Goal: Task Accomplishment & Management: Manage account settings

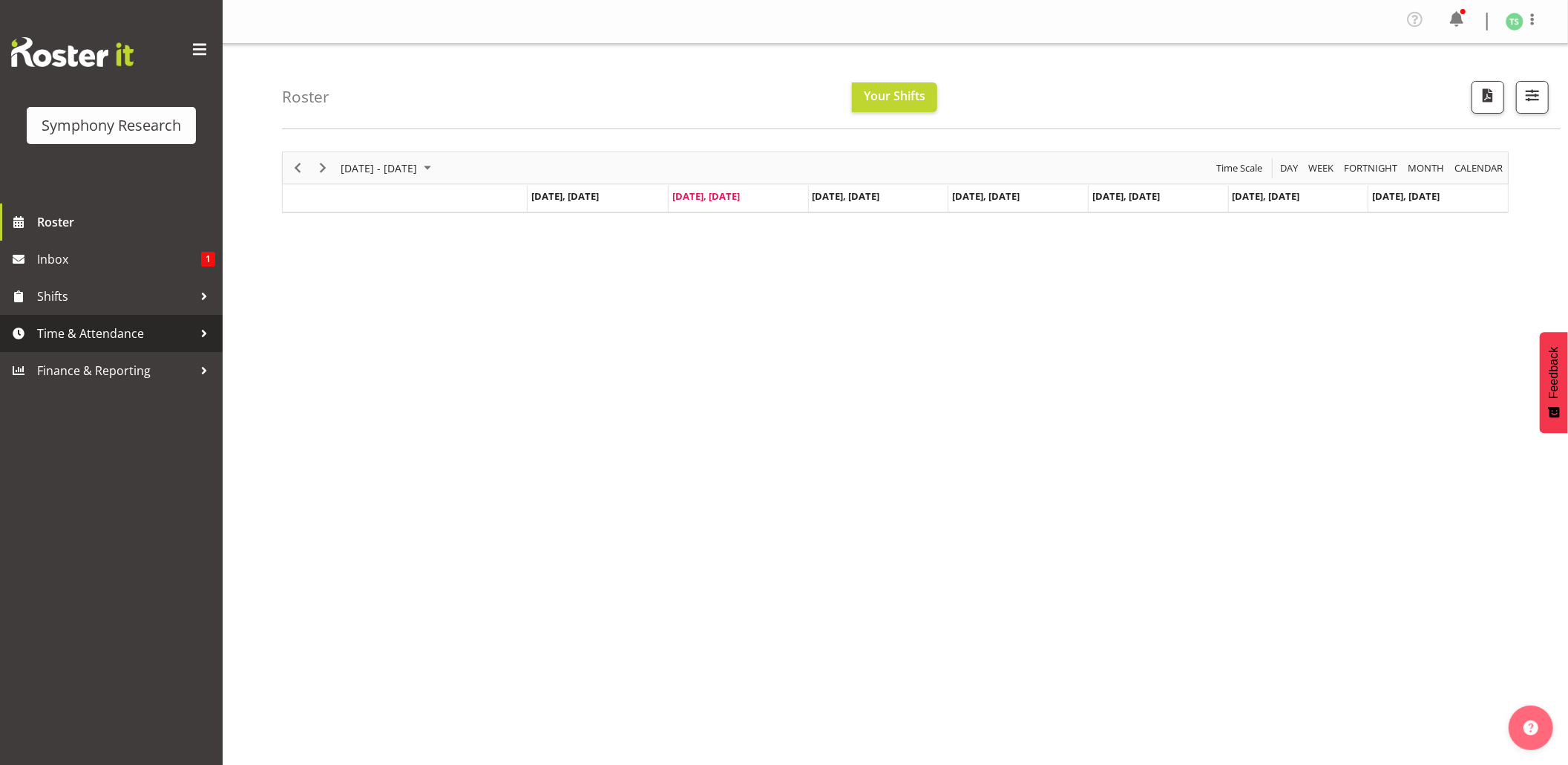
click at [85, 337] on span "Time & Attendance" at bounding box center [115, 334] width 156 height 22
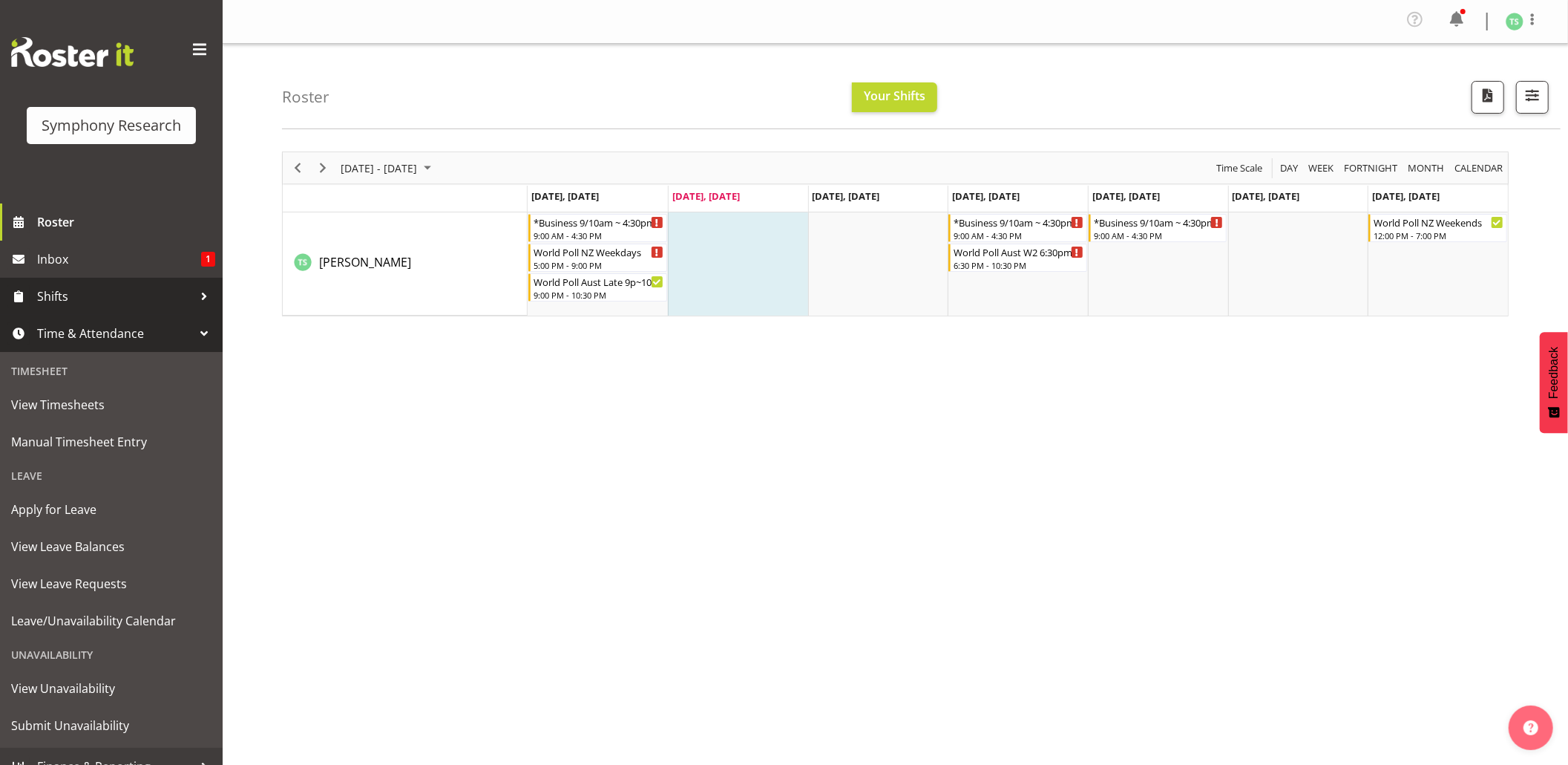
click at [40, 298] on span "Shifts" at bounding box center [115, 296] width 156 height 22
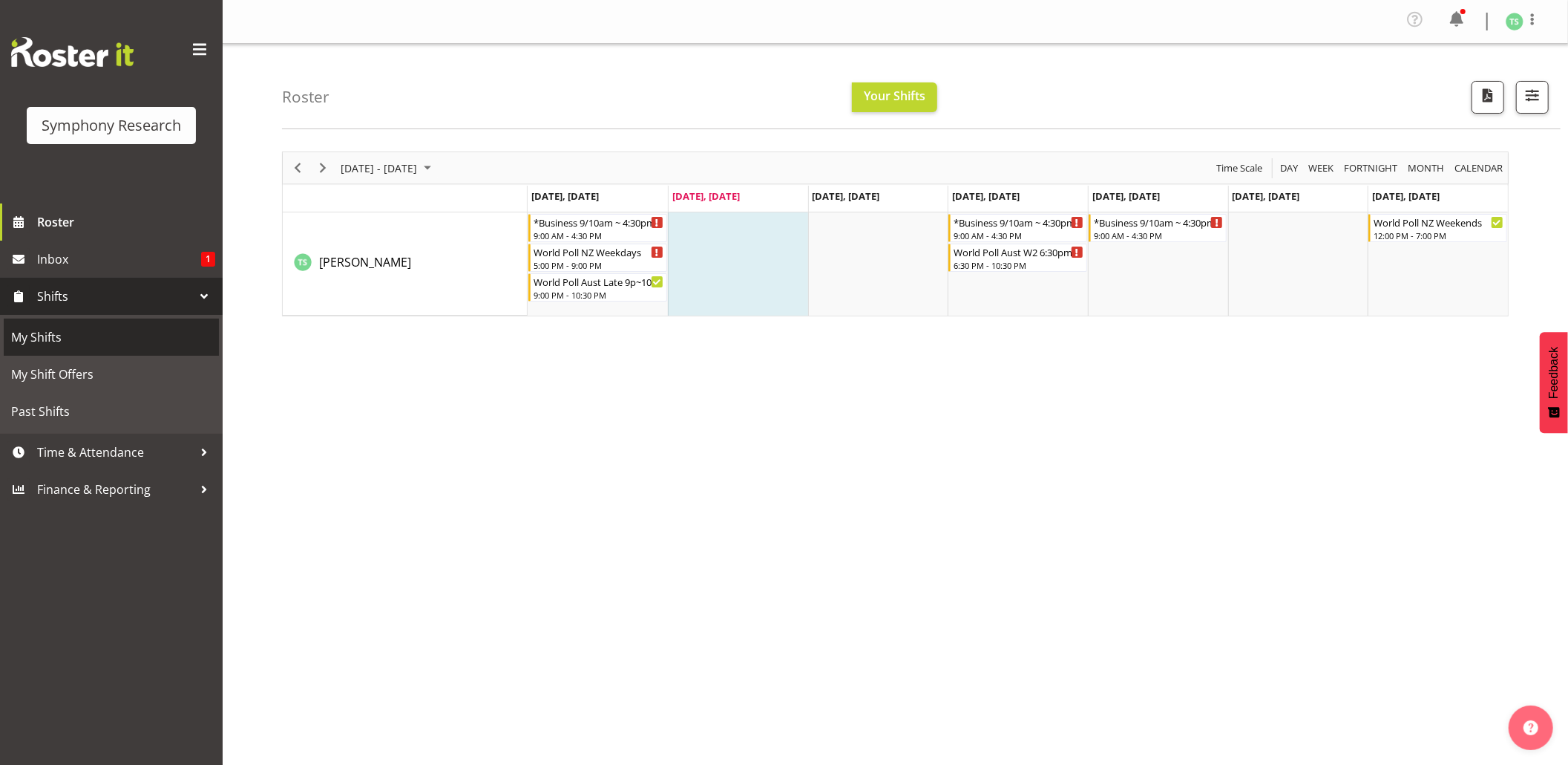
click at [41, 336] on span "My Shifts" at bounding box center [111, 338] width 200 height 22
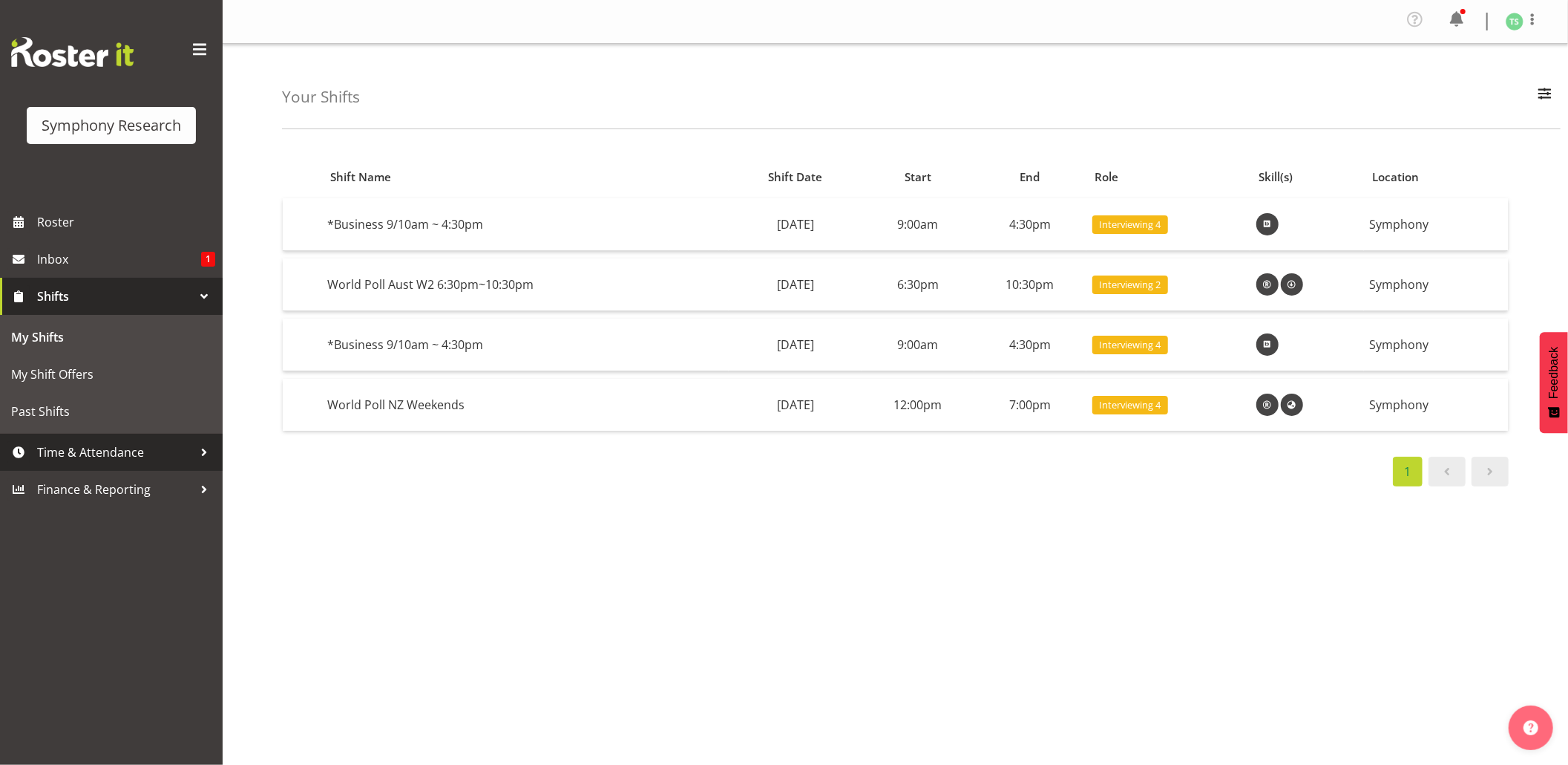
click at [115, 449] on span "Time & Attendance" at bounding box center [115, 452] width 156 height 22
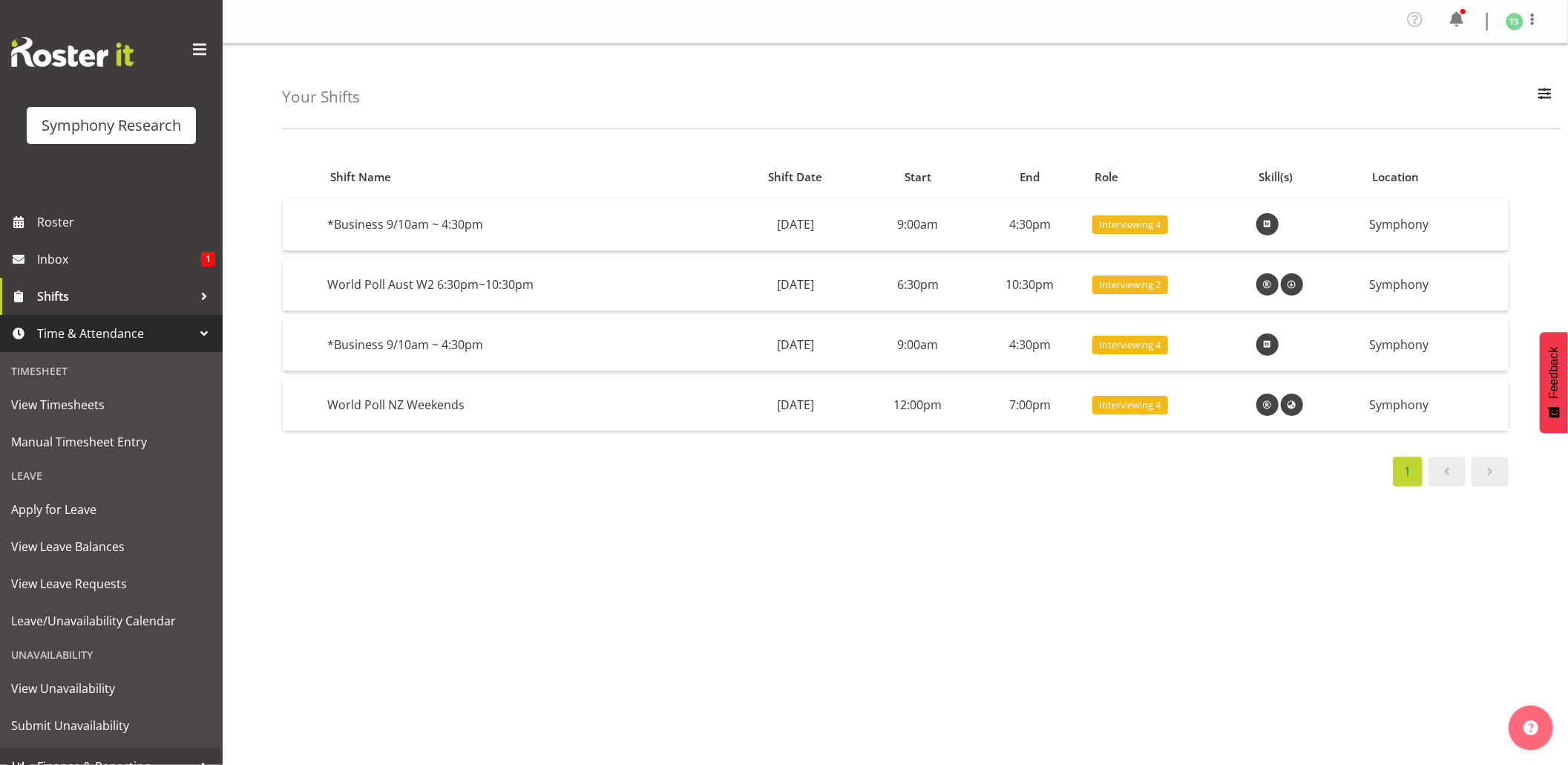
scroll to position [20, 0]
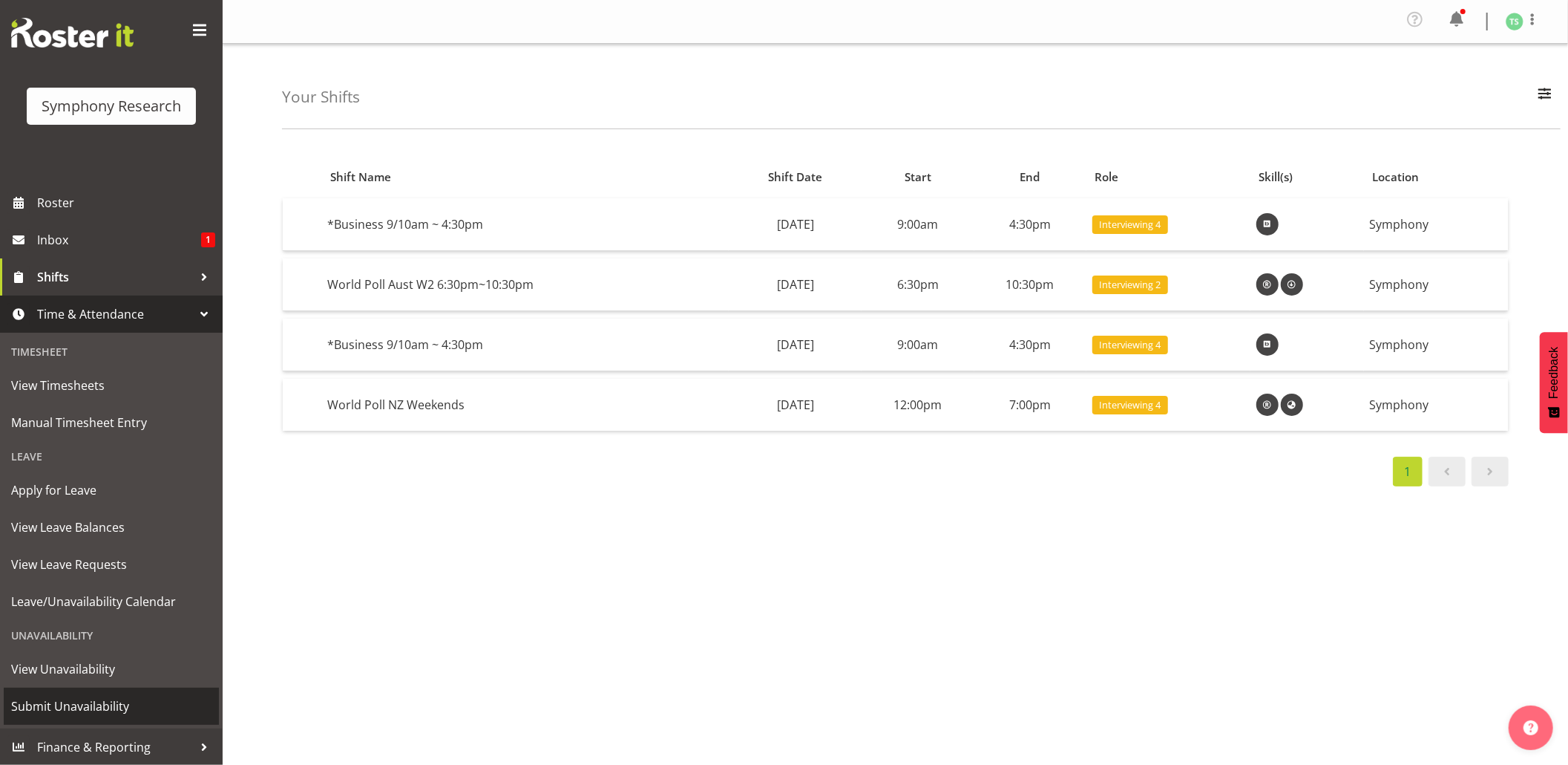
click at [101, 698] on span "Submit Unavailability" at bounding box center [111, 706] width 200 height 22
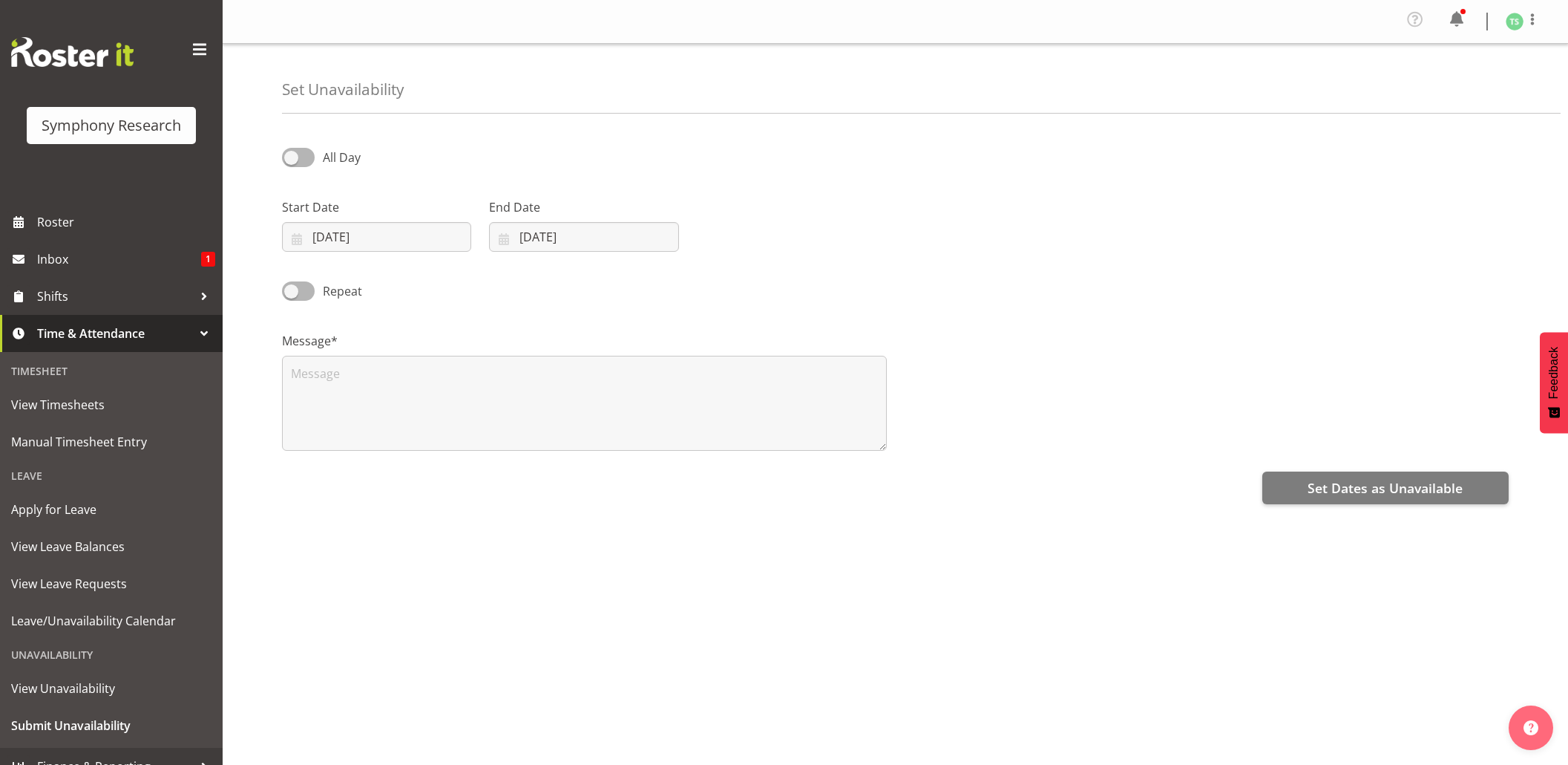
select select "8"
select select "2025"
click at [369, 244] on input "02/09/2025" at bounding box center [376, 237] width 189 height 30
click at [341, 392] on span "8" at bounding box center [341, 386] width 6 height 14
type input "08/09/2025"
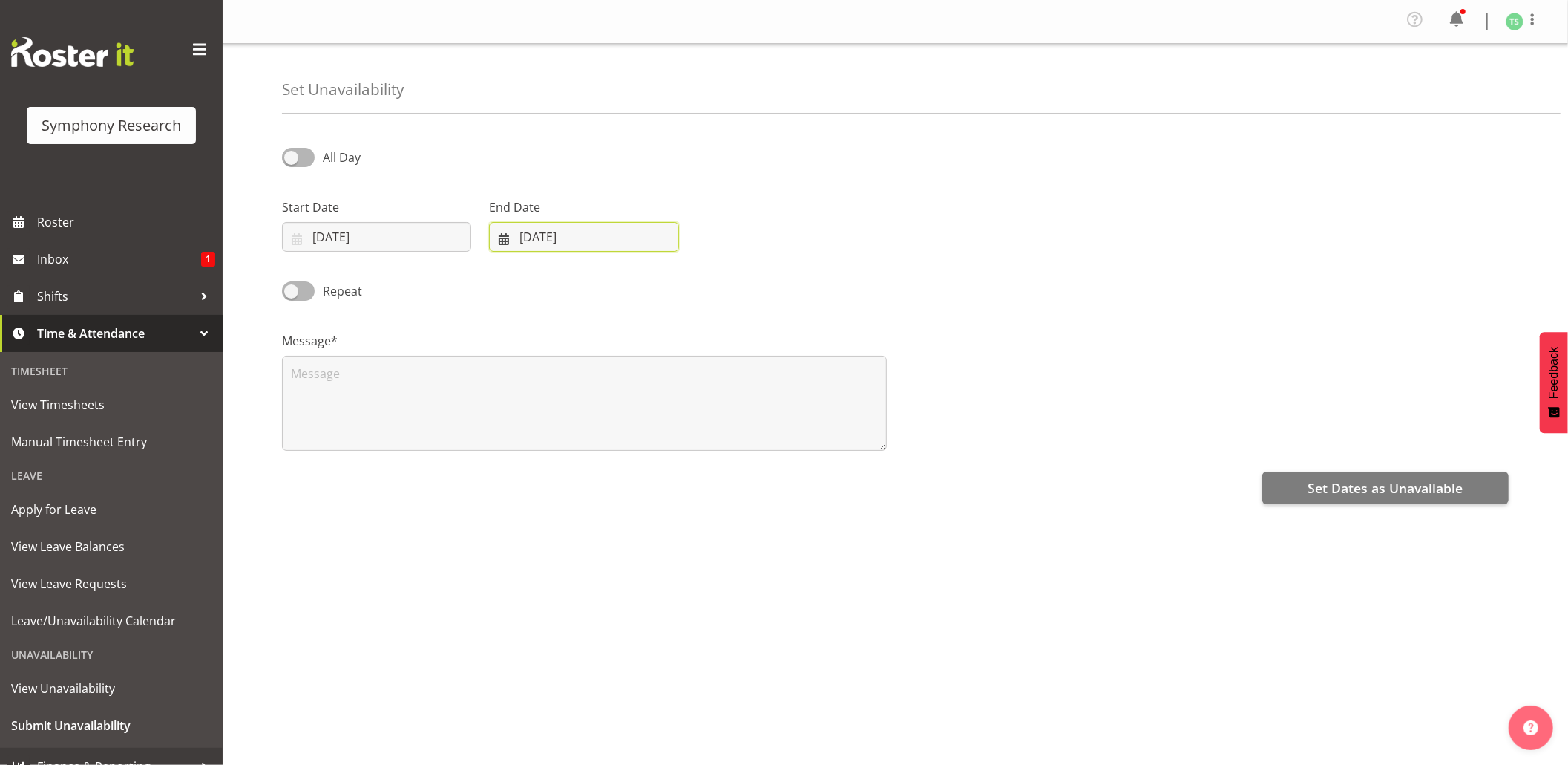
click at [519, 242] on input "[DATE]" at bounding box center [583, 237] width 189 height 30
click at [541, 389] on link "8" at bounding box center [549, 386] width 30 height 28
type input "08/09/2025"
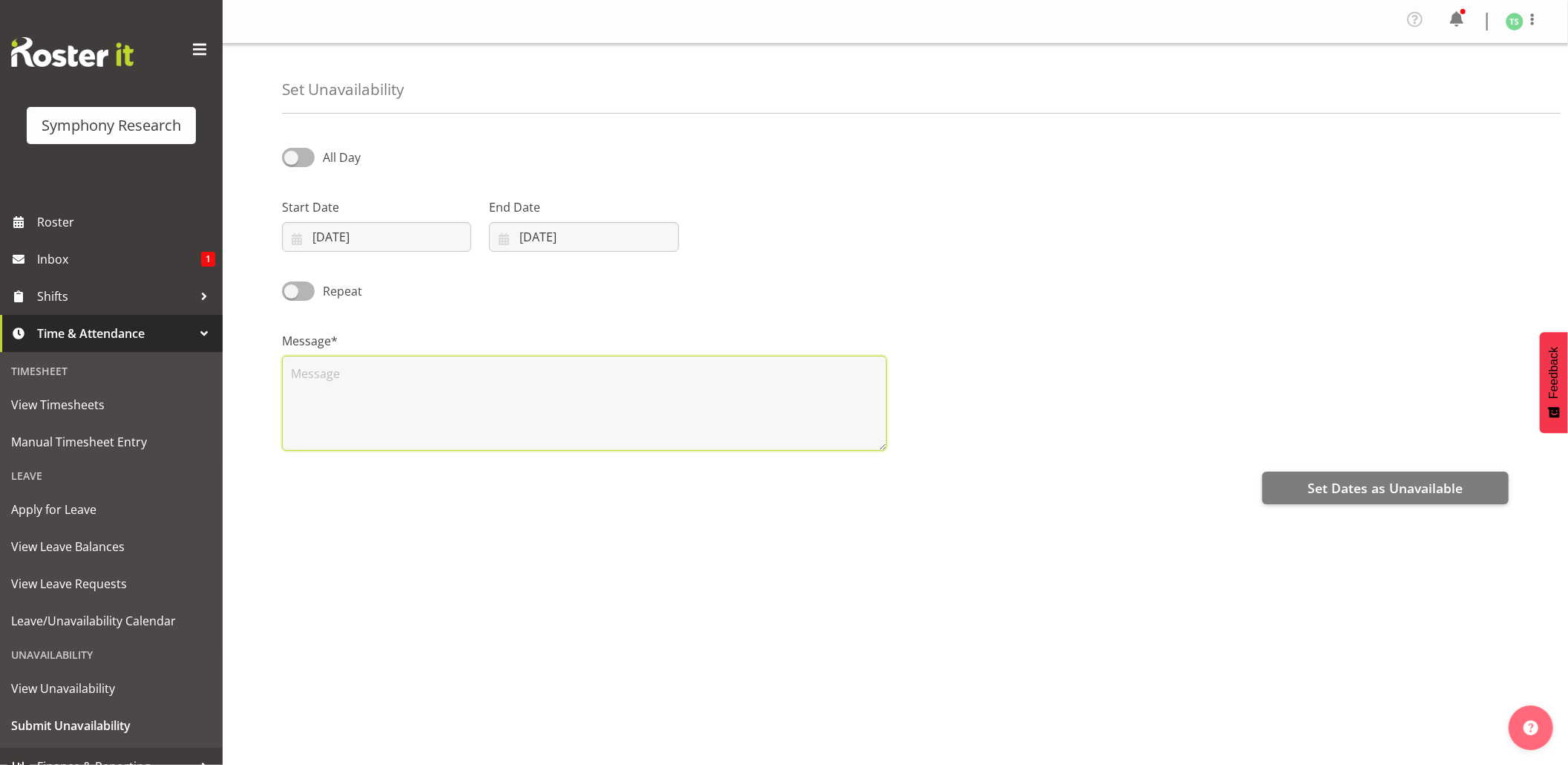
click at [489, 403] on textarea at bounding box center [584, 403] width 605 height 95
type textarea "Day off"
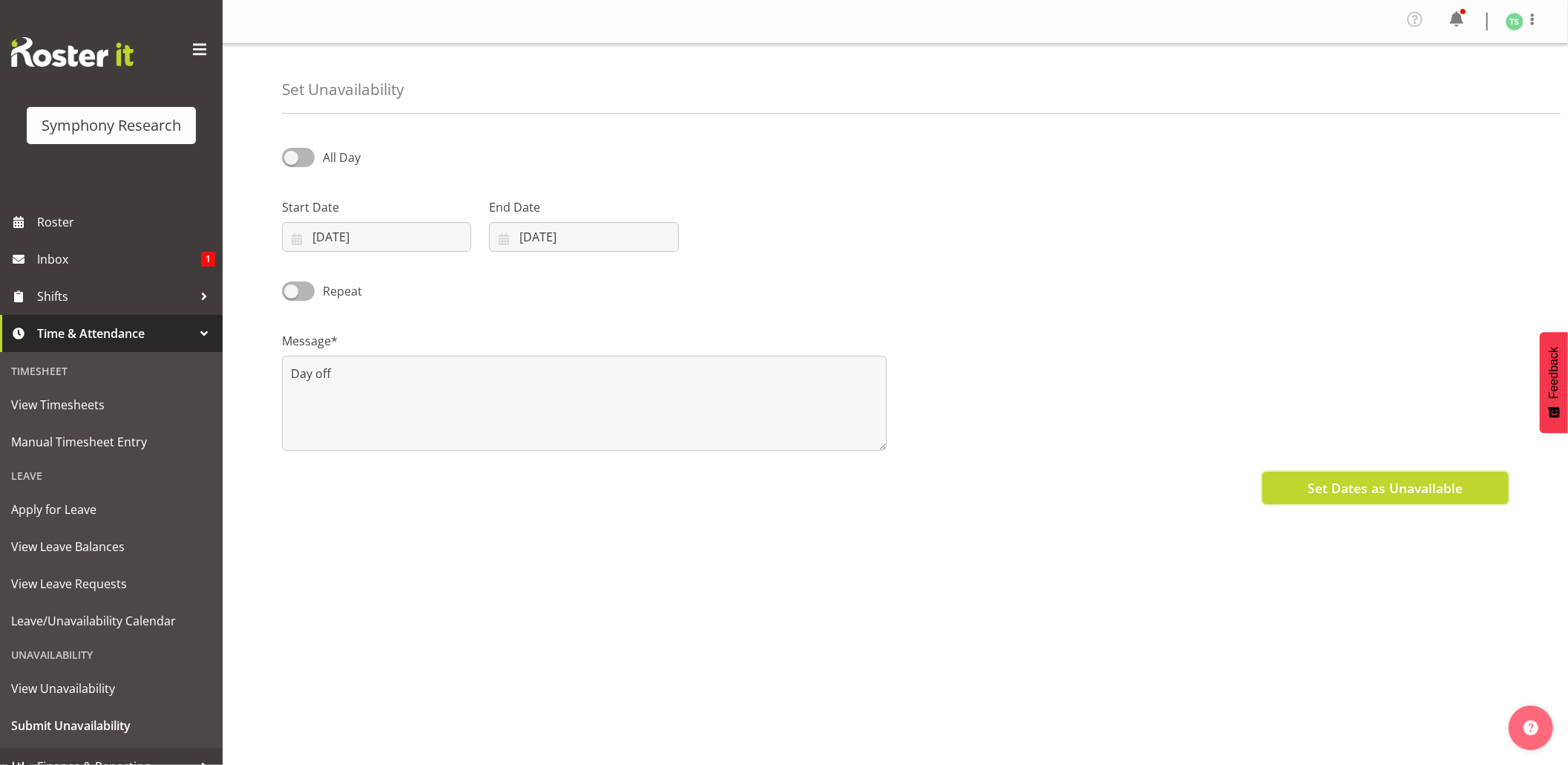
click at [1360, 494] on span "Set Dates as Unavailable" at bounding box center [1384, 488] width 155 height 20
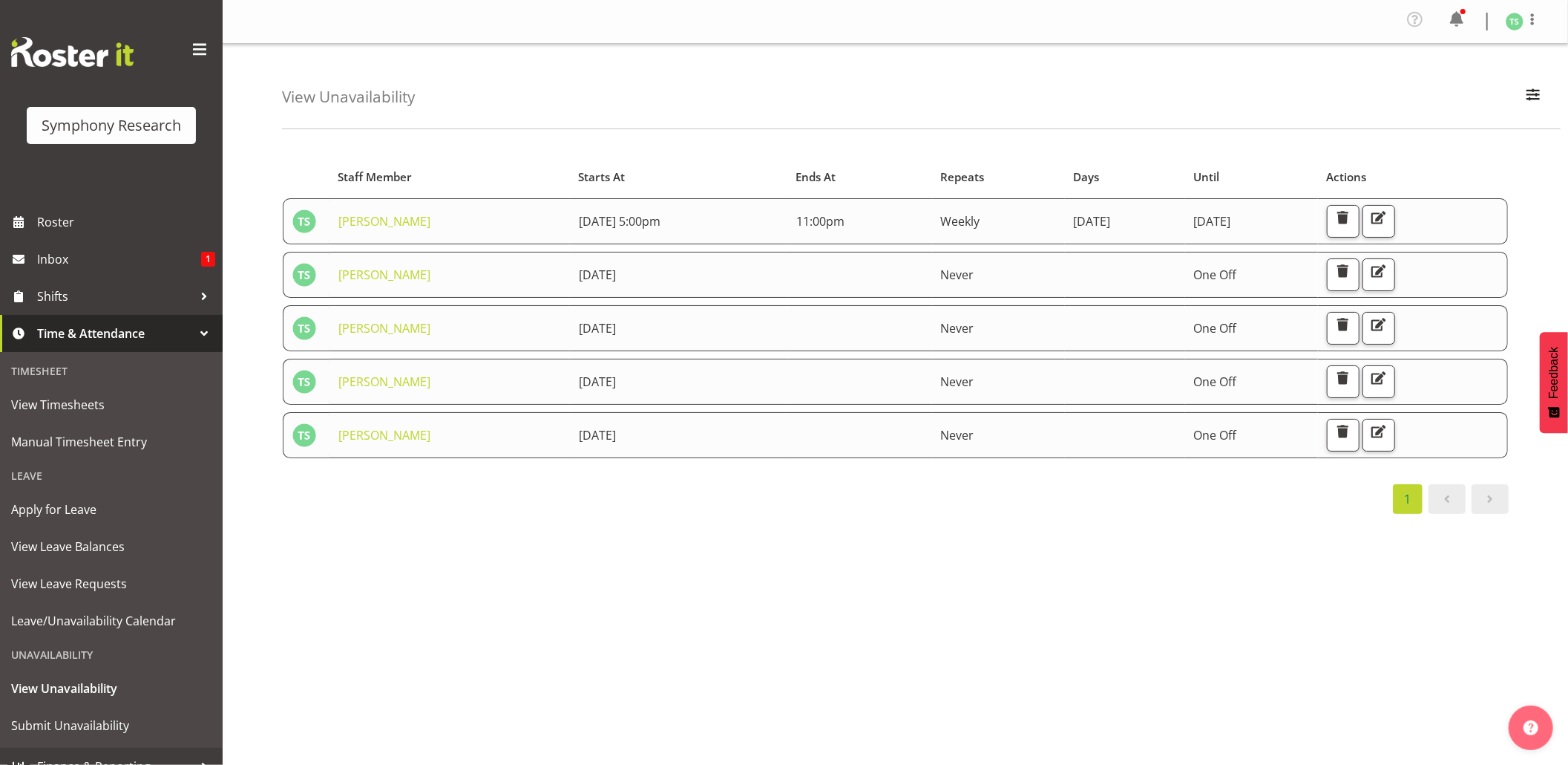
scroll to position [20, 0]
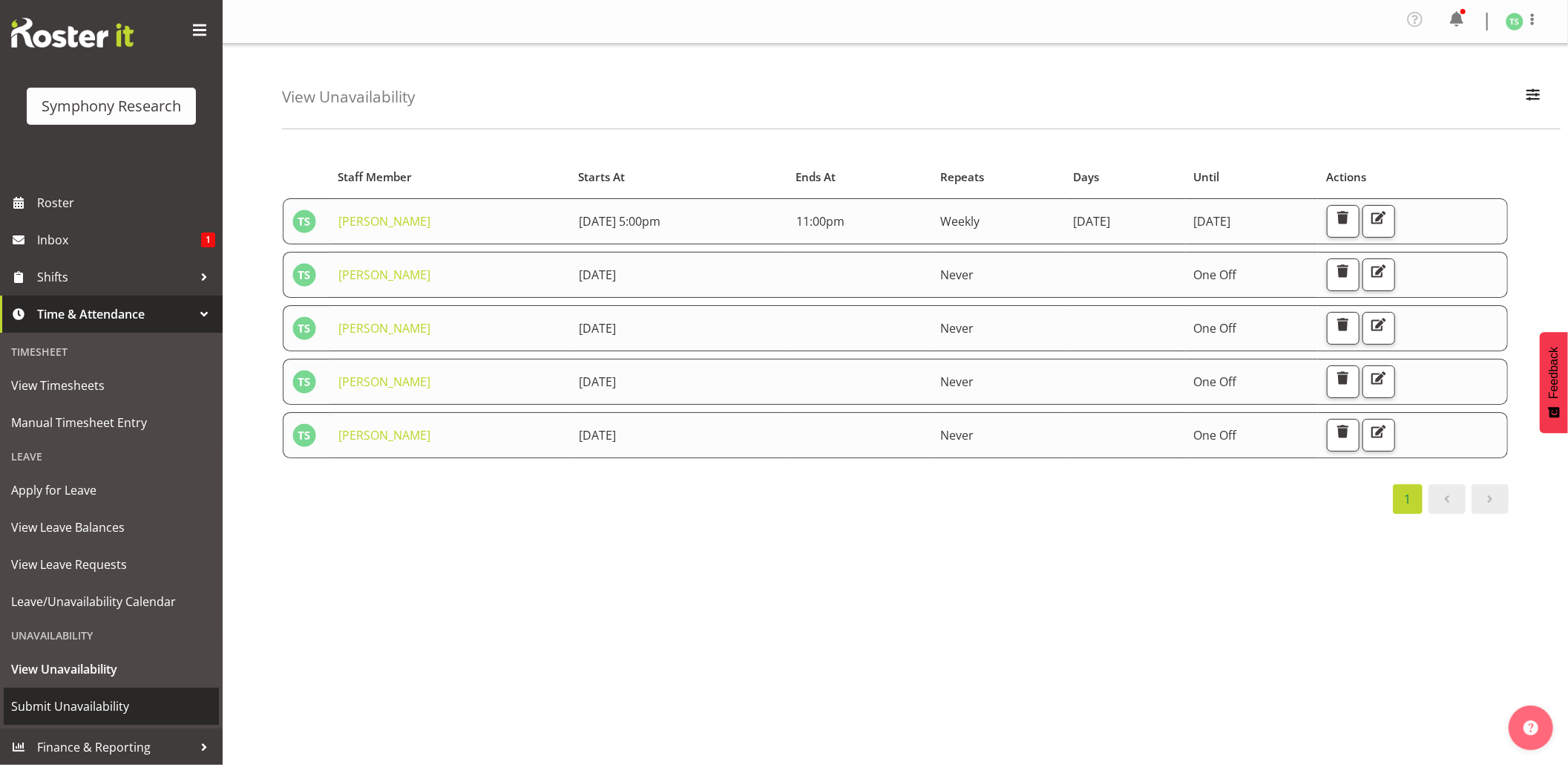
click at [76, 702] on span "Submit Unavailability" at bounding box center [111, 706] width 200 height 22
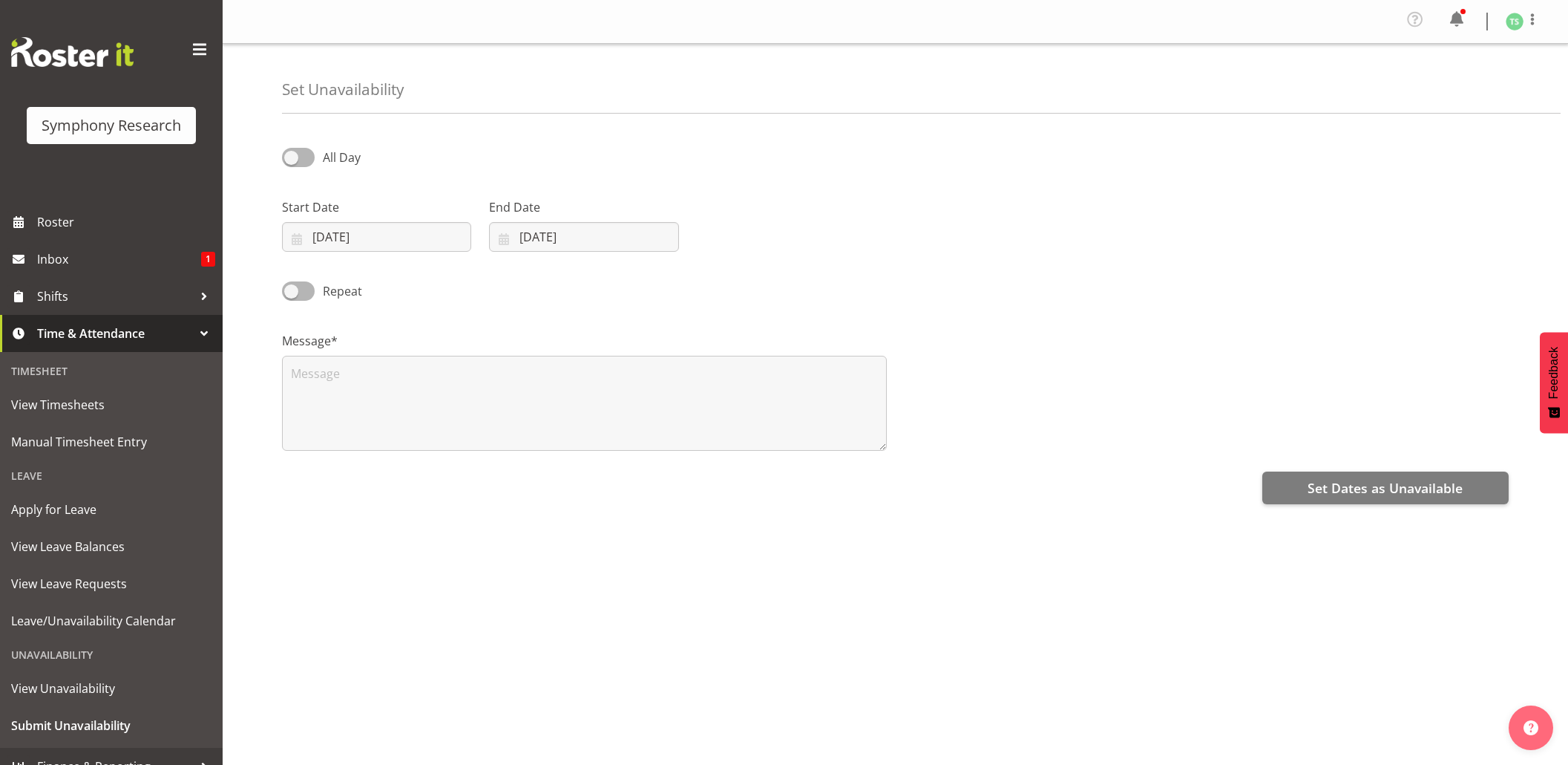
select select "8"
select select "2025"
click at [396, 239] on input "[DATE]" at bounding box center [376, 237] width 189 height 30
click at [398, 393] on span "10" at bounding box center [401, 386] width 12 height 14
type input "10/09/2025"
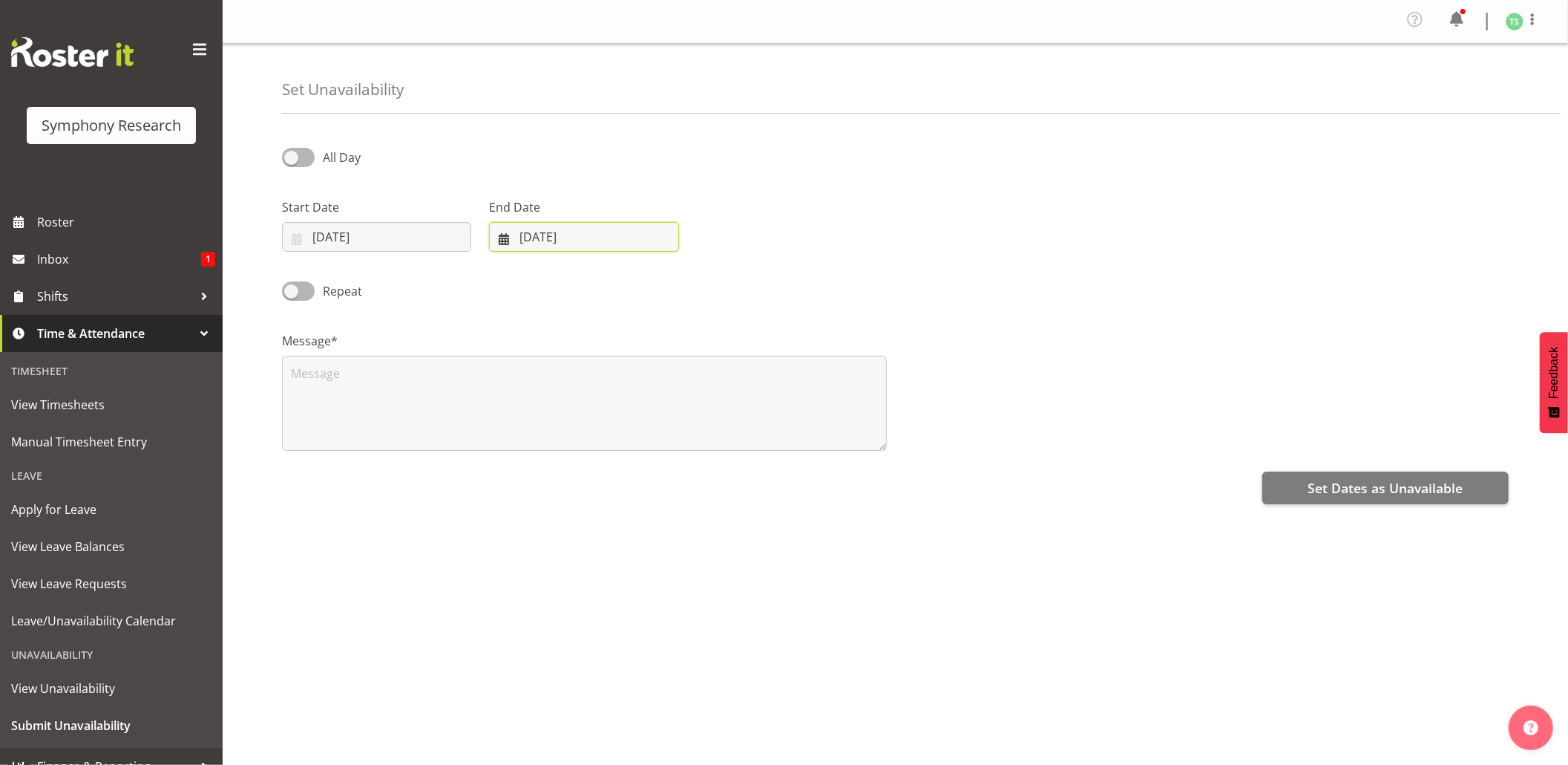
click at [532, 238] on input "[DATE]" at bounding box center [583, 237] width 189 height 30
click at [612, 383] on span "10" at bounding box center [608, 386] width 12 height 14
type input "10/09/2025"
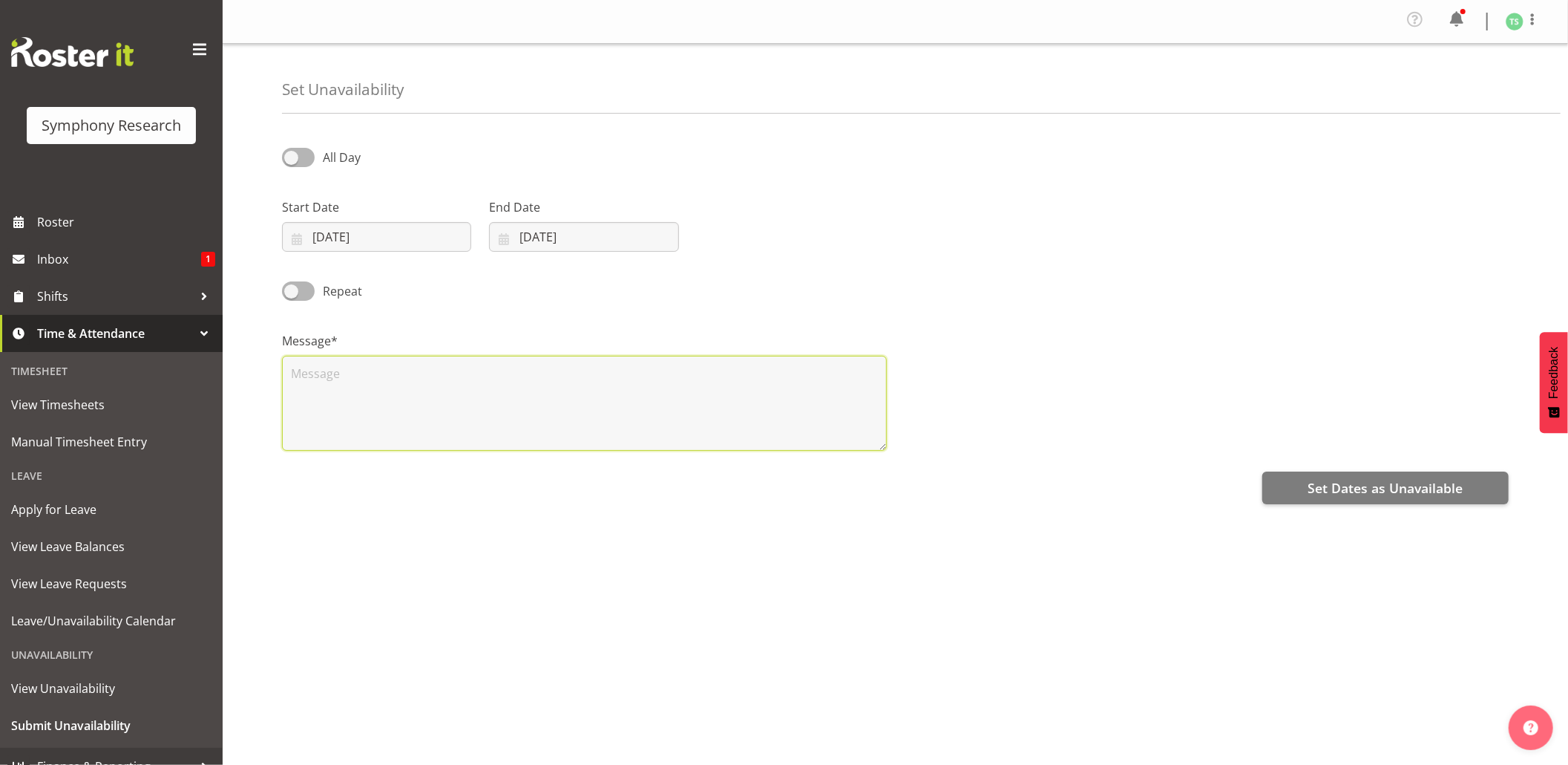
click at [615, 384] on textarea at bounding box center [584, 403] width 605 height 95
type textarea "Day off"
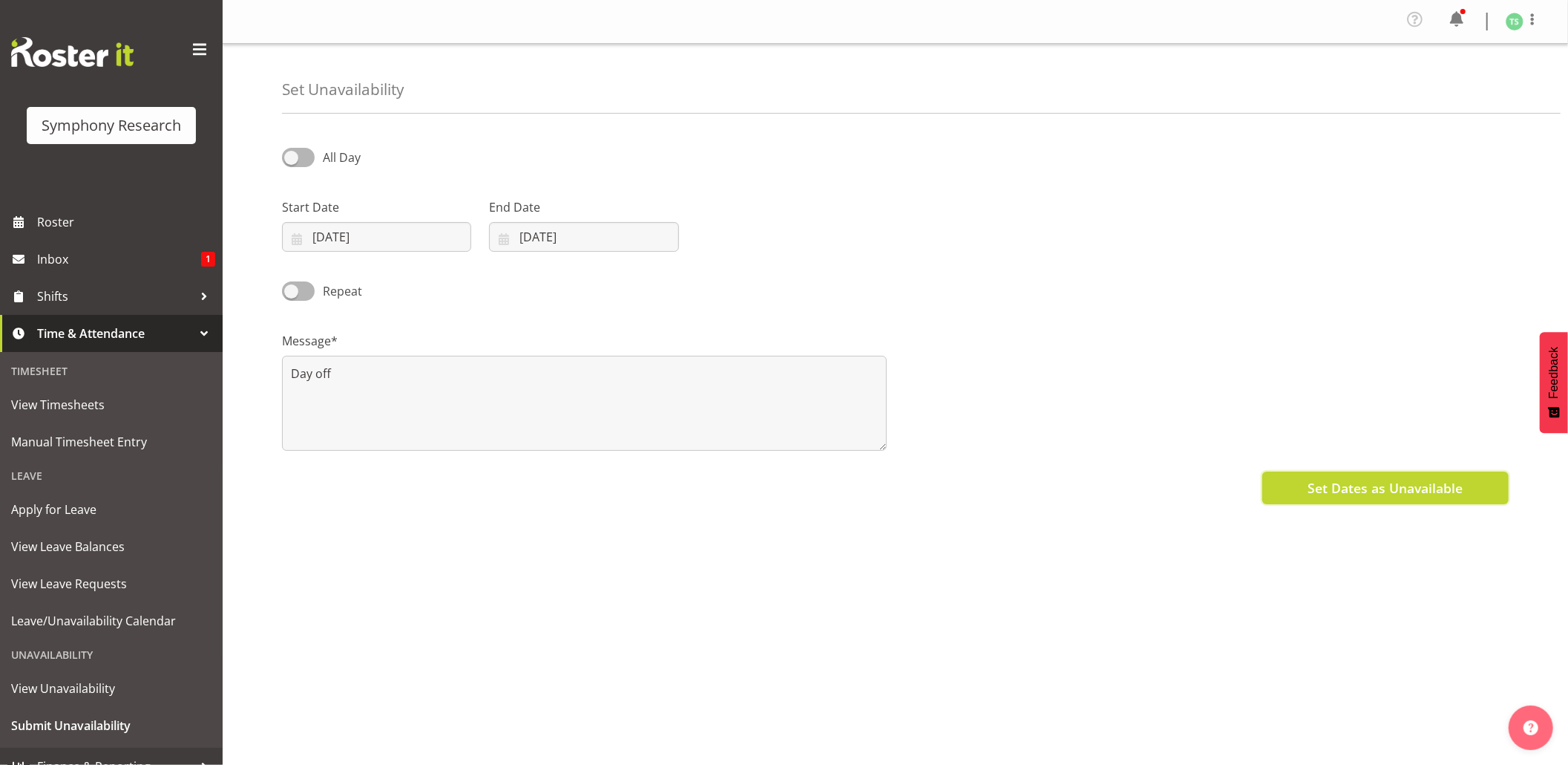
click at [1318, 483] on span "Set Dates as Unavailable" at bounding box center [1384, 488] width 155 height 20
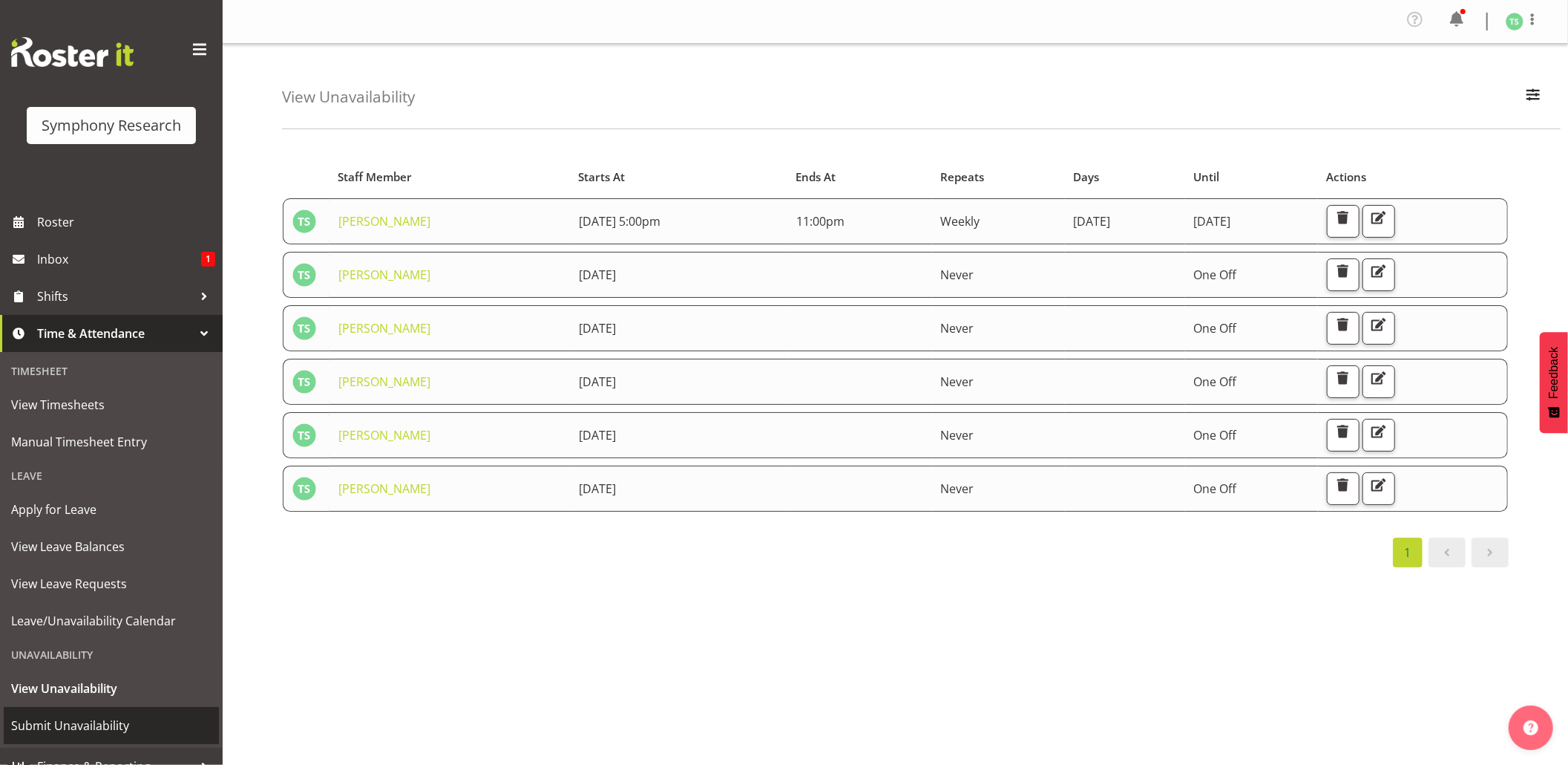
drag, startPoint x: 98, startPoint y: 716, endPoint x: 79, endPoint y: 712, distance: 19.4
click at [96, 716] on span "Submit Unavailability" at bounding box center [111, 725] width 200 height 22
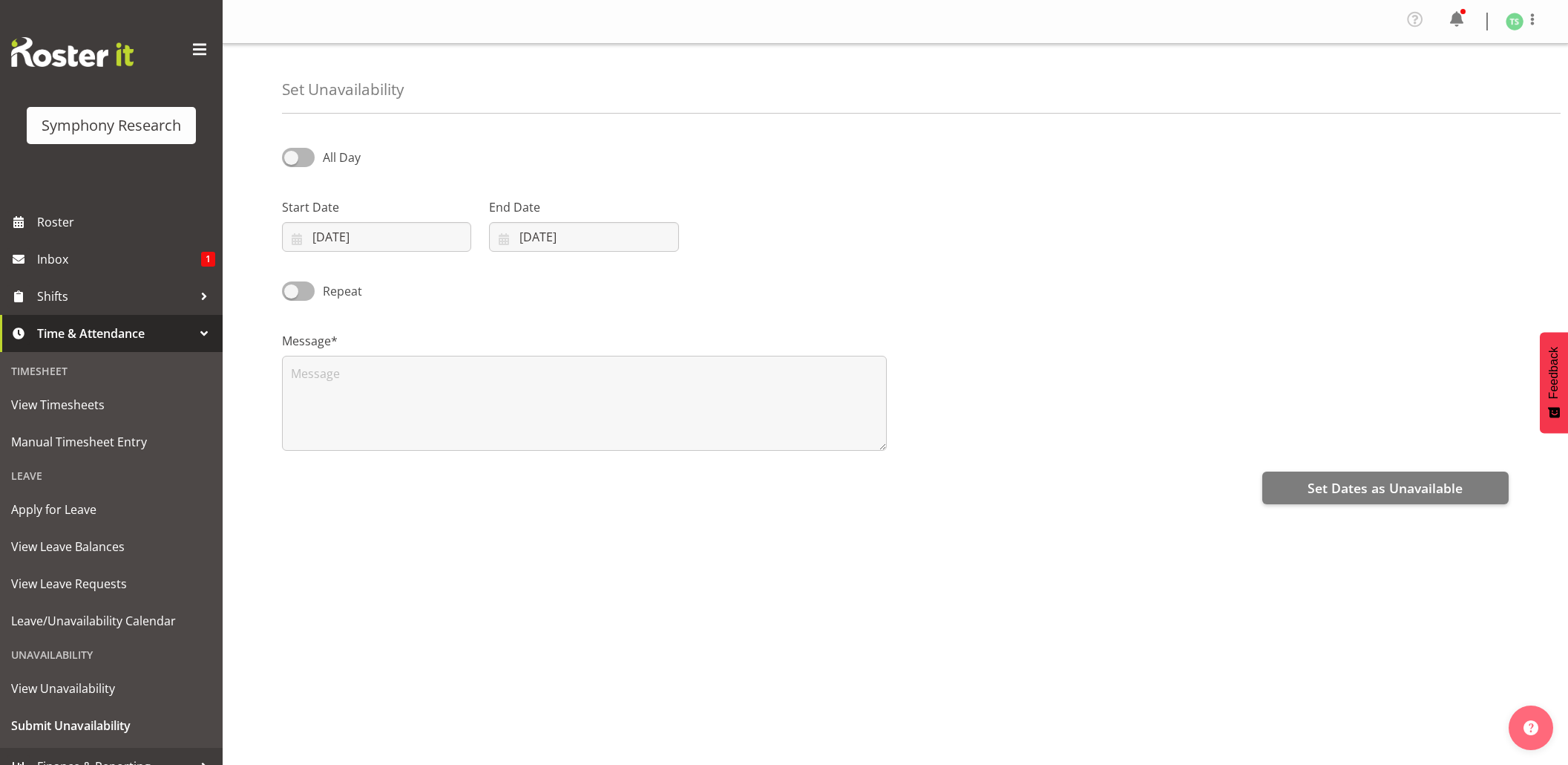
select select "8"
select select "2025"
click at [356, 242] on input "[DATE]" at bounding box center [376, 237] width 189 height 30
click at [496, 389] on link "13" at bounding box center [490, 386] width 30 height 28
type input "[DATE]"
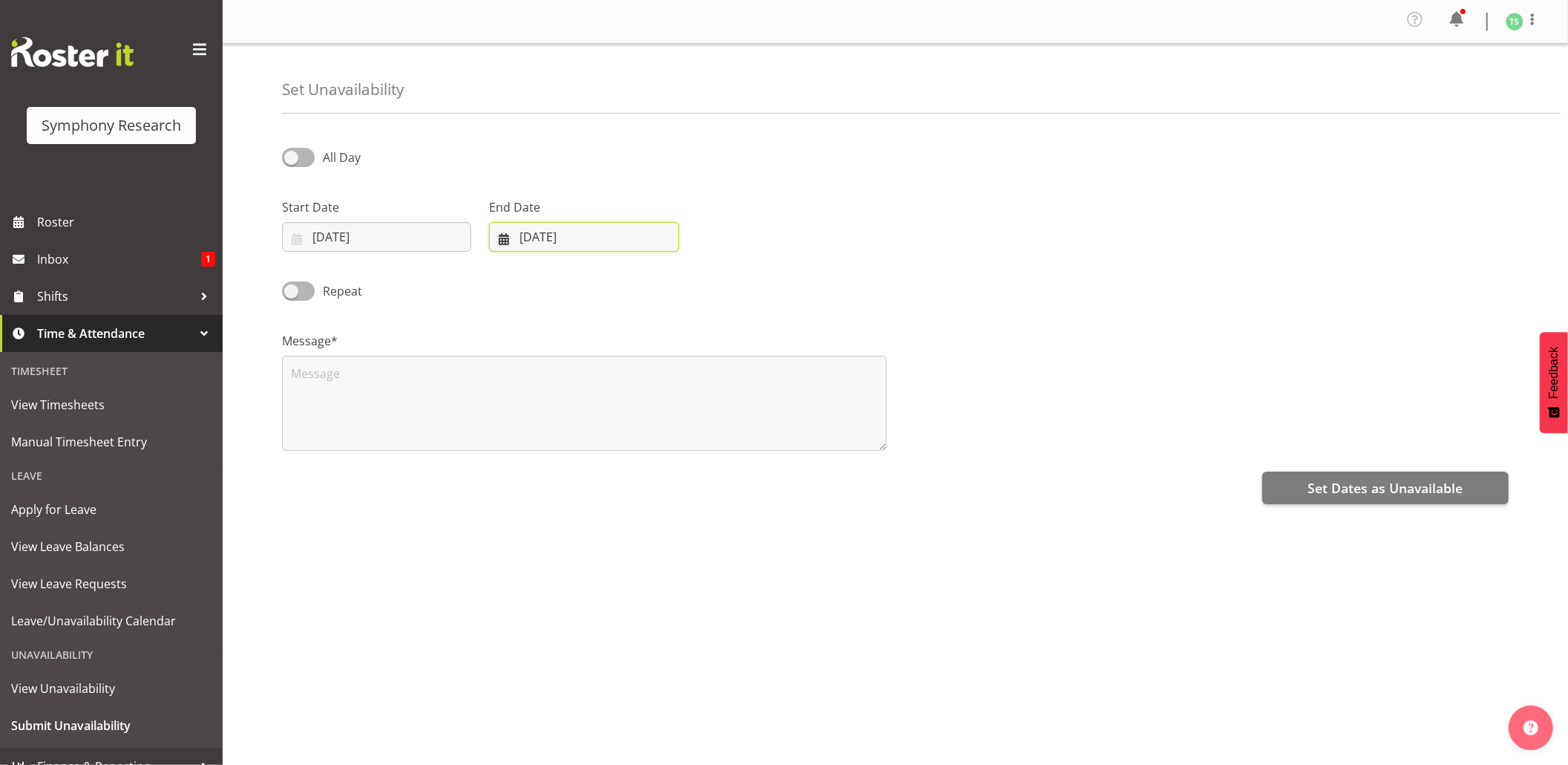
click at [576, 239] on input "02/09/2025" at bounding box center [583, 237] width 189 height 30
click at [699, 388] on span "13" at bounding box center [697, 386] width 12 height 14
type input "13/09/2025"
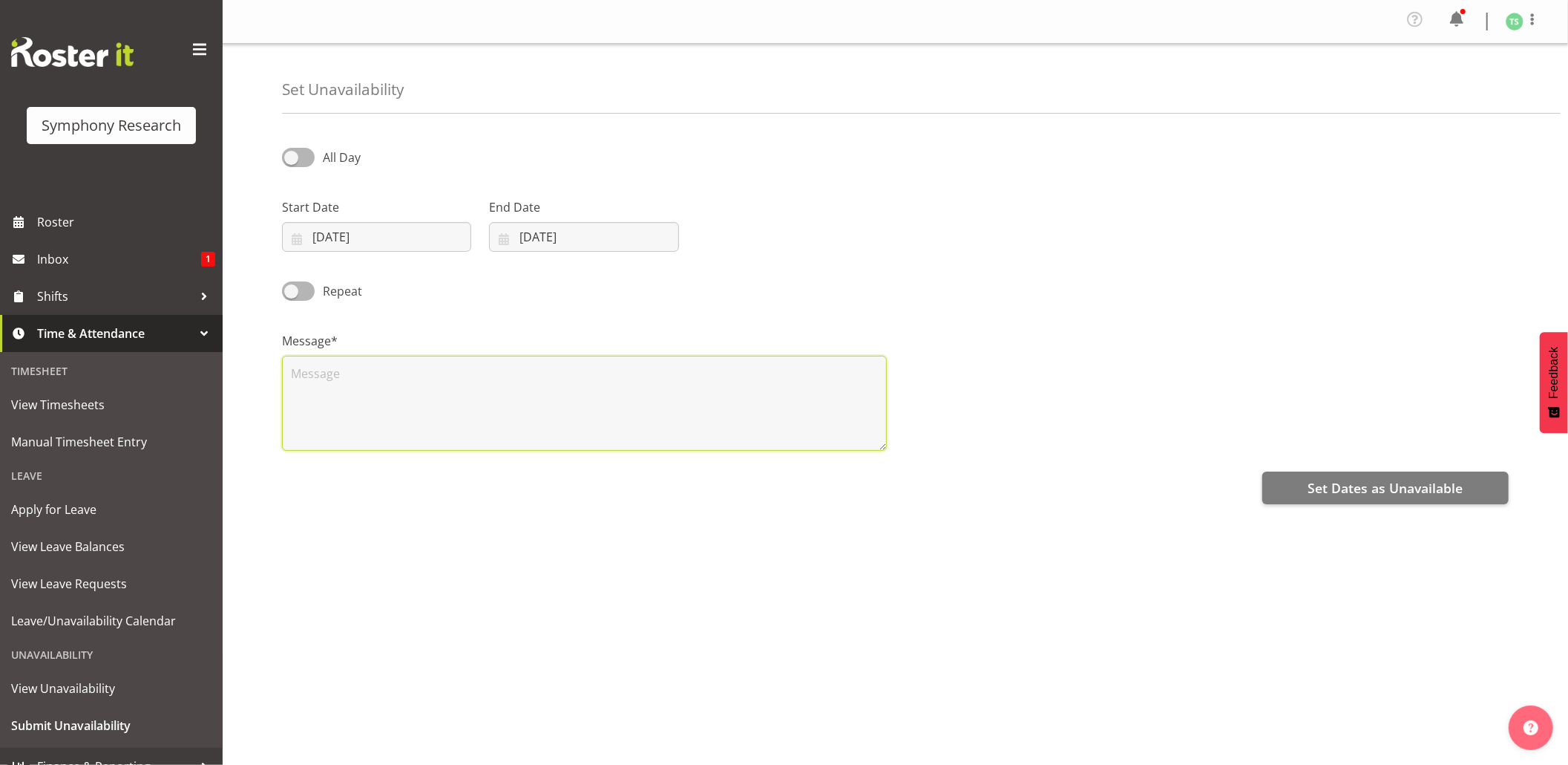
click at [666, 408] on textarea at bounding box center [584, 403] width 605 height 95
type textarea "Day off"
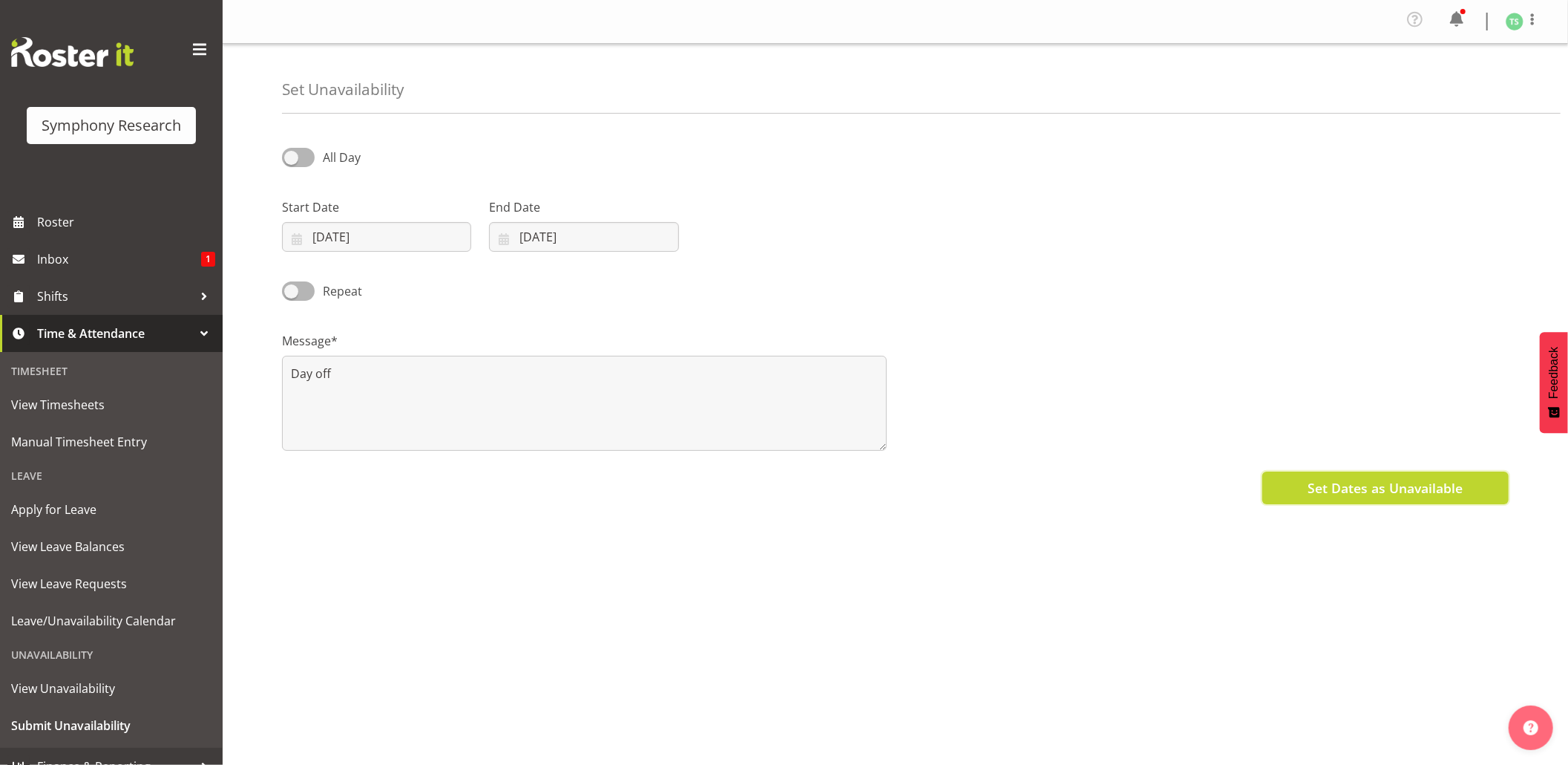
click at [1302, 476] on button "Set Dates as Unavailable" at bounding box center [1385, 488] width 247 height 33
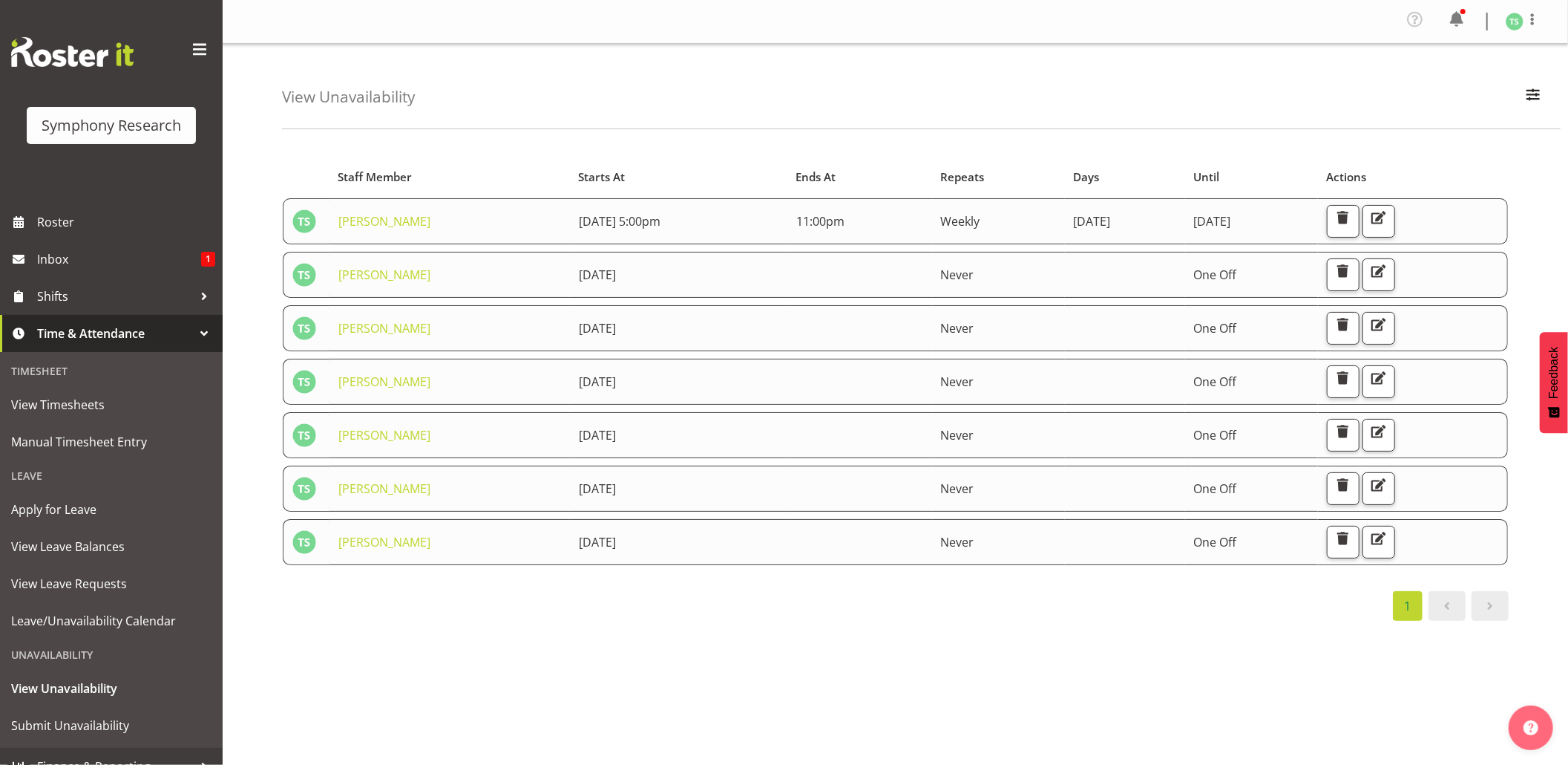
click at [846, 638] on div "Starts At Staff Member Starts At Ends At Repeats Days Until Actions [PERSON_NAM…" at bounding box center [925, 437] width 1286 height 594
click at [1115, 671] on div "Starts At Staff Member Starts At Ends At Repeats Days Until Actions [PERSON_NAM…" at bounding box center [925, 437] width 1286 height 594
